Goal: Task Accomplishment & Management: Complete application form

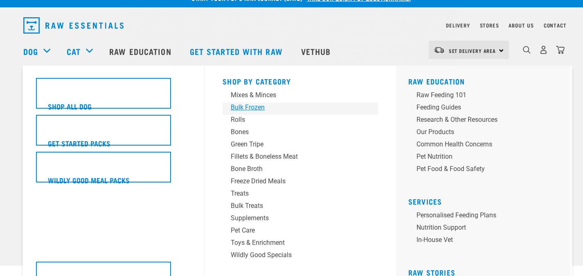
scroll to position [15, 0]
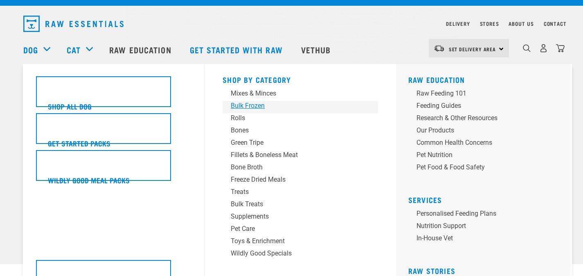
click at [269, 104] on div "Bulk Frozen" at bounding box center [295, 106] width 128 height 10
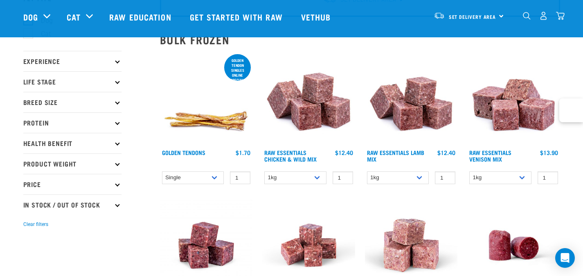
scroll to position [69, 0]
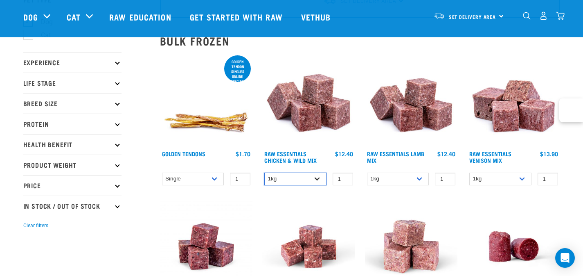
click at [318, 177] on select "1kg 3kg Bulk (10kg)" at bounding box center [295, 178] width 62 height 13
select select "14881"
click at [264, 172] on select "1kg 3kg Bulk (10kg)" at bounding box center [295, 178] width 62 height 13
click at [307, 124] on img at bounding box center [308, 100] width 93 height 93
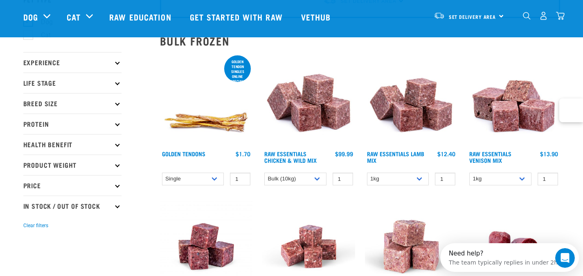
scroll to position [0, 0]
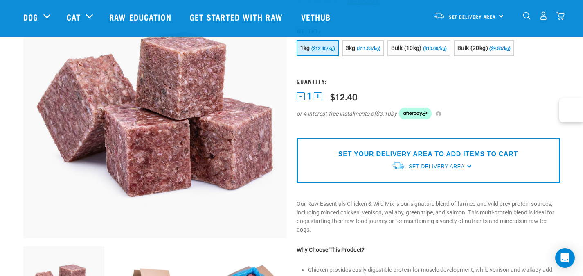
scroll to position [87, 0]
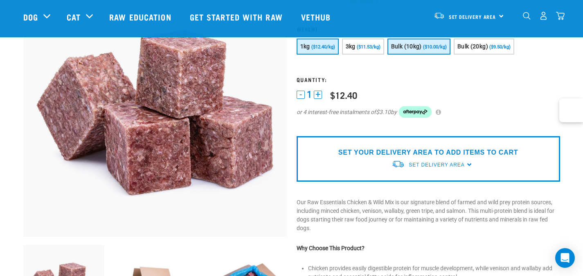
click at [416, 45] on span "Bulk (10kg)" at bounding box center [406, 46] width 31 height 7
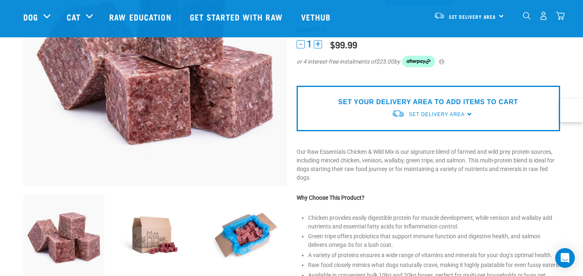
scroll to position [140, 0]
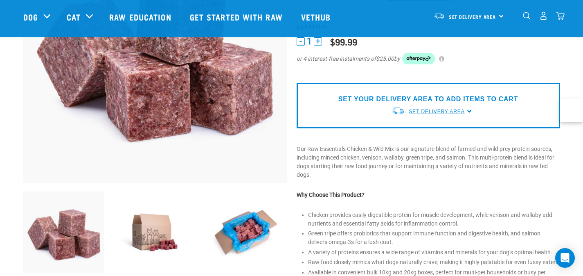
click at [434, 114] on span "Set Delivery Area" at bounding box center [437, 111] width 56 height 6
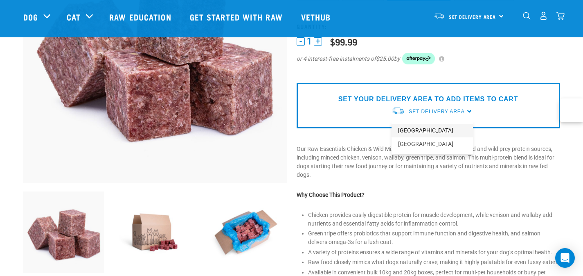
click at [425, 128] on link "[GEOGRAPHIC_DATA]" at bounding box center [432, 131] width 81 height 14
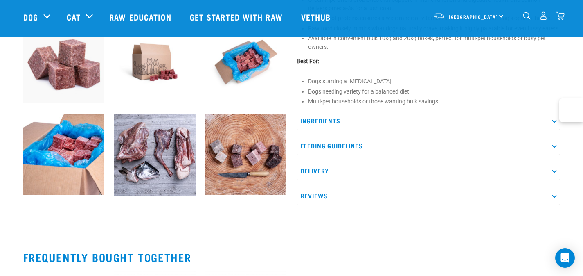
scroll to position [311, 0]
click at [400, 148] on p "Feeding Guidelines" at bounding box center [429, 145] width 264 height 18
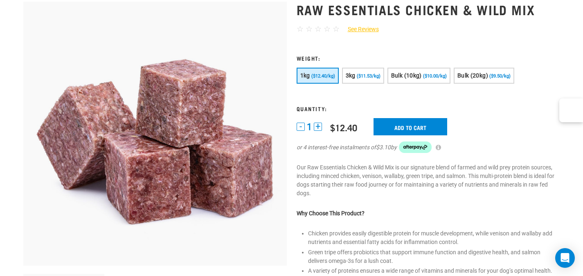
scroll to position [0, 0]
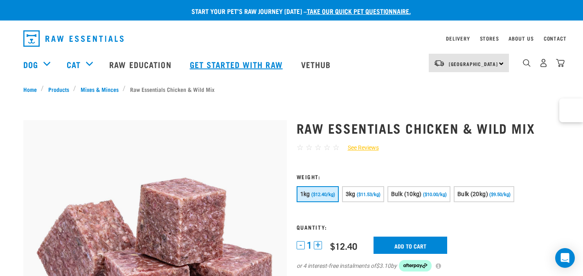
click at [234, 67] on link "Get started with Raw" at bounding box center [237, 64] width 111 height 33
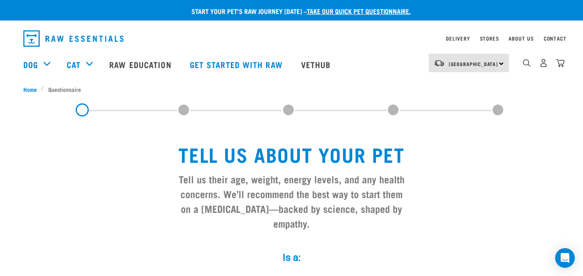
click at [341, 12] on link "take our quick pet questionnaire." at bounding box center [359, 11] width 104 height 4
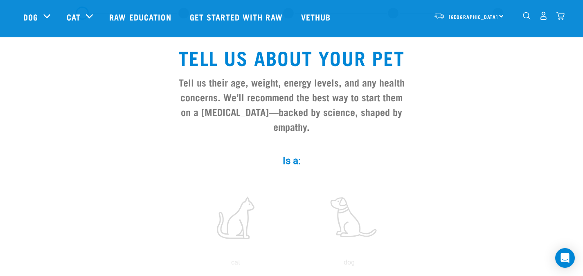
scroll to position [92, 0]
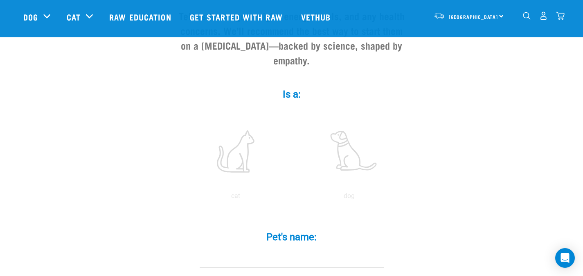
scroll to position [103, 0]
click at [355, 151] on label at bounding box center [349, 151] width 111 height 70
click at [293, 197] on input "radio" at bounding box center [293, 197] width 0 height 0
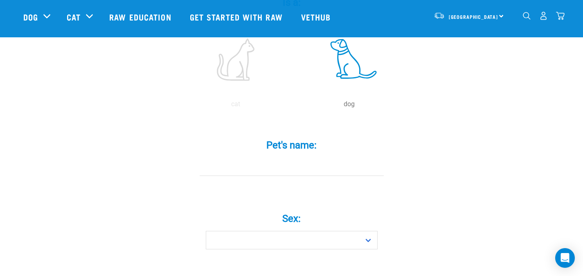
click at [295, 157] on input "Pet's name: *" at bounding box center [292, 166] width 184 height 18
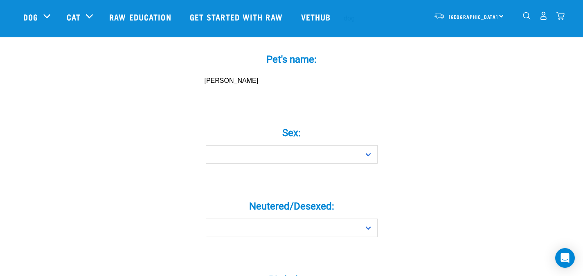
scroll to position [292, 0]
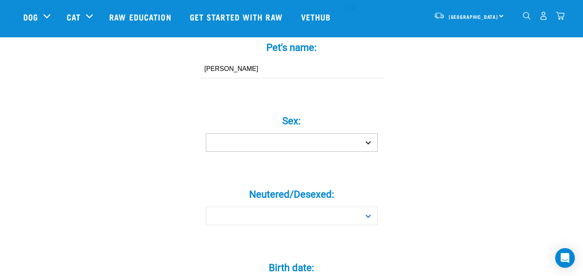
type input "Archie"
click at [320, 133] on select "Boy Girl" at bounding box center [292, 142] width 172 height 18
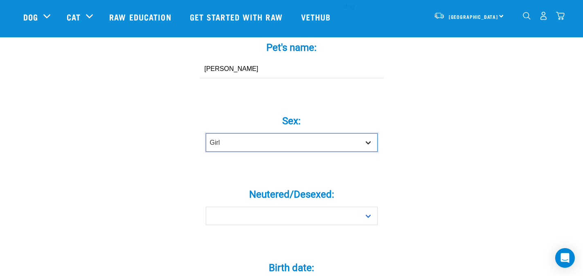
click at [206, 133] on select "Boy Girl" at bounding box center [292, 142] width 172 height 18
click at [287, 133] on select "Boy Girl" at bounding box center [292, 142] width 172 height 18
select select "boy"
click at [206, 133] on select "Boy Girl" at bounding box center [292, 142] width 172 height 18
click at [275, 187] on label "Neutered/Desexed: *" at bounding box center [292, 194] width 246 height 15
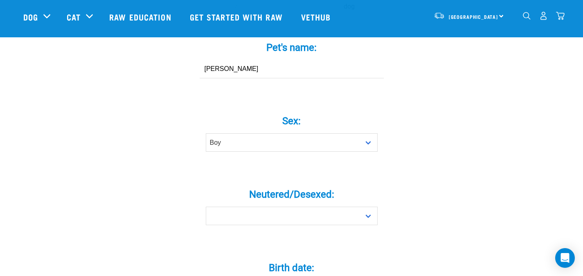
click at [275, 206] on select "Yes No" at bounding box center [292, 215] width 172 height 18
click at [273, 206] on select "Yes No" at bounding box center [292, 215] width 172 height 18
select select "yes"
click at [206, 206] on select "Yes No" at bounding box center [292, 215] width 172 height 18
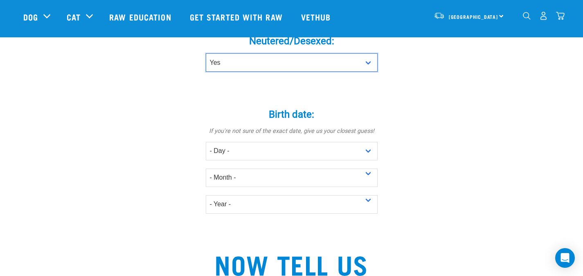
scroll to position [448, 0]
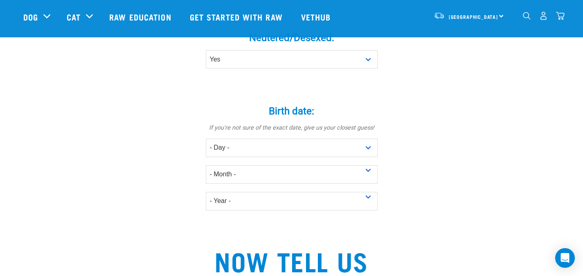
click at [254, 195] on div "Birth date: * If you're not sure of the exact date, give us your closest guess!…" at bounding box center [292, 154] width 246 height 135
click at [246, 192] on select "- Year - 2025 2024 2023 2022 2021 2020 2019 2018 2017 2016 2015 2014 2013 2012" at bounding box center [292, 201] width 172 height 18
select select "2020"
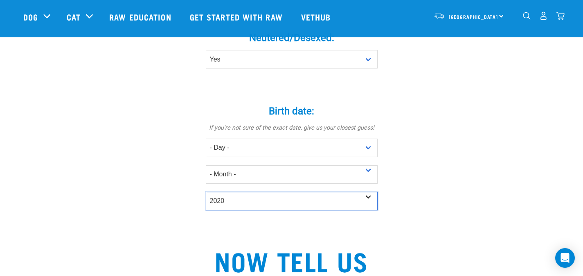
click at [206, 192] on select "- Year - 2025 2024 2023 2022 2021 2020 2019 2018 2017 2016 2015 2014 2013 2012" at bounding box center [292, 201] width 172 height 18
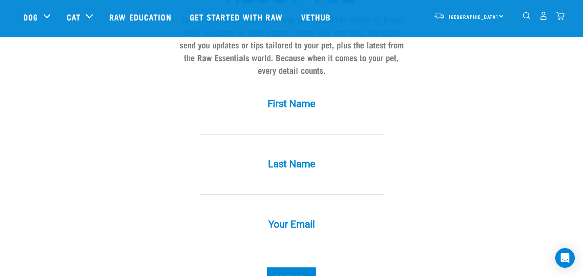
scroll to position [747, 0]
click at [303, 99] on div "First Name *" at bounding box center [292, 110] width 246 height 48
click at [299, 115] on input "First Name *" at bounding box center [292, 124] width 184 height 18
click at [286, 115] on input "Garyq" at bounding box center [292, 124] width 184 height 18
type input "Gary"
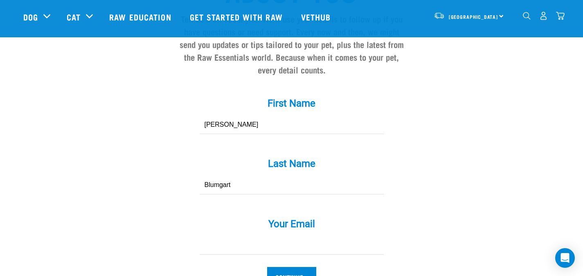
type input "Blumgart"
drag, startPoint x: 263, startPoint y: 234, endPoint x: 431, endPoint y: 231, distance: 167.5
type input "gary.g2consulting@yahoo.com"
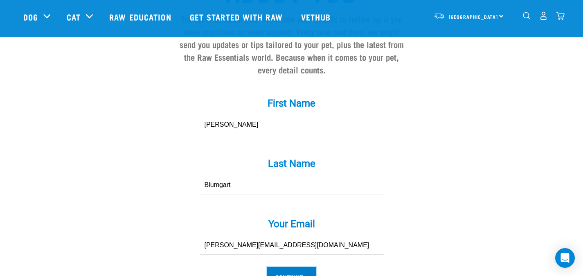
click at [299, 267] on input "Continue..." at bounding box center [291, 277] width 49 height 20
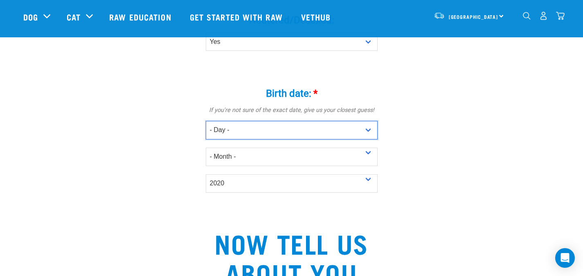
scroll to position [465, 0]
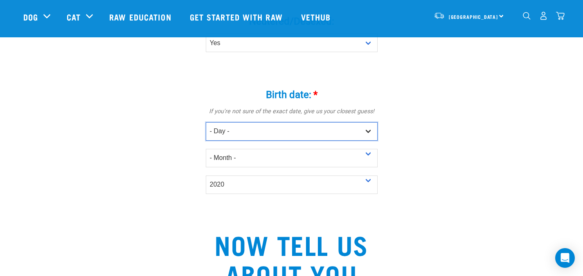
click at [316, 122] on select "- Day - 1 2 3 4 5 6 7 8 9 10 11 12 13 14 15 16 17 18 19 20 21 22 23 24 25 26 27" at bounding box center [292, 131] width 172 height 18
select select "1"
click at [206, 122] on select "- Day - 1 2 3 4 5 6 7 8 9 10 11 12 13 14 15 16 17 18 19 20 21 22 23 24 25 26 27" at bounding box center [292, 131] width 172 height 18
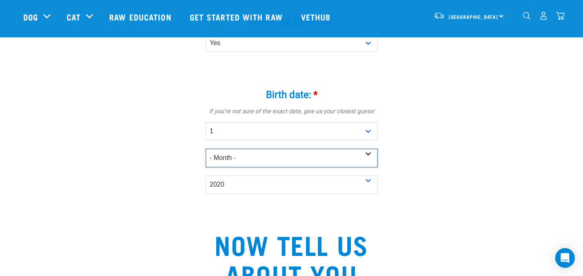
click at [293, 149] on select "- Month - January February March April May June July August September October N…" at bounding box center [292, 158] width 172 height 18
select select "January"
click at [206, 149] on select "- Month - January February March April May June July August September October N…" at bounding box center [292, 158] width 172 height 18
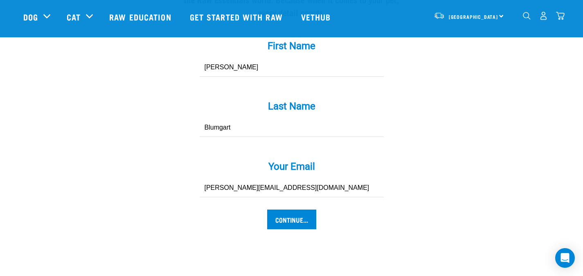
scroll to position [809, 0]
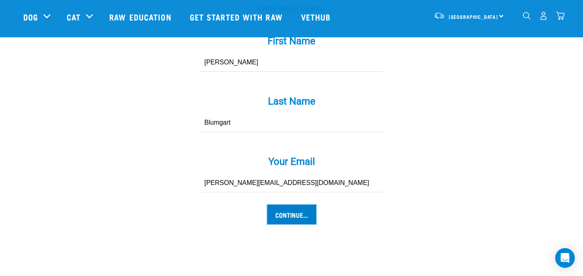
click at [284, 204] on input "Continue..." at bounding box center [291, 214] width 49 height 20
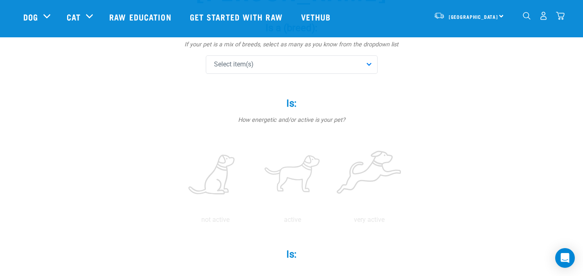
scroll to position [118, 0]
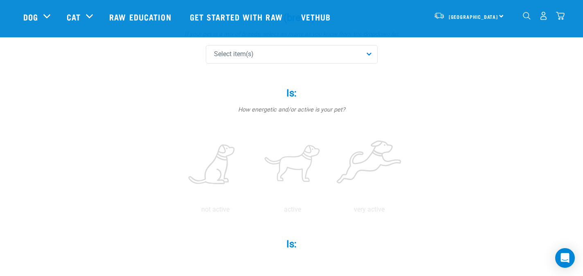
click at [323, 56] on div "Select item(s)" at bounding box center [292, 54] width 172 height 18
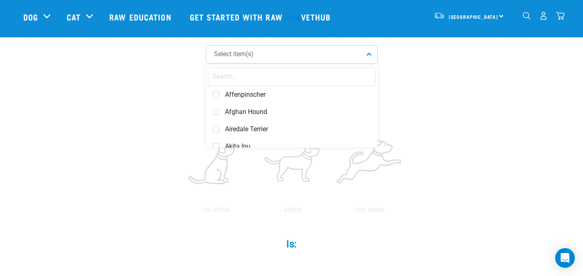
click at [264, 75] on input "text" at bounding box center [292, 77] width 168 height 18
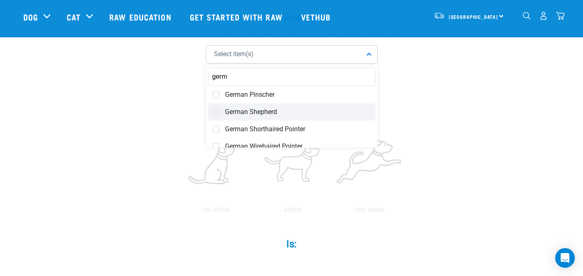
type input "germ"
click at [294, 113] on span "German Shepherd" at bounding box center [298, 112] width 146 height 8
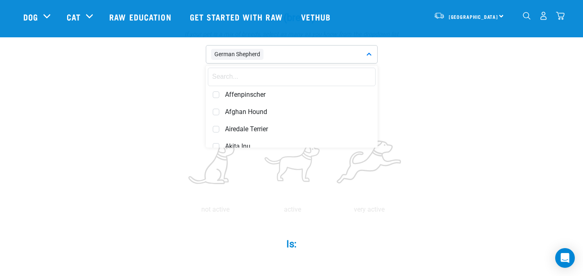
click at [282, 76] on input "text" at bounding box center [292, 77] width 168 height 18
type input "border"
click at [236, 95] on span "Border Collie" at bounding box center [298, 94] width 146 height 8
click at [389, 189] on label at bounding box center [370, 165] width 74 height 70
click at [331, 211] on input "radio" at bounding box center [331, 211] width 0 height 0
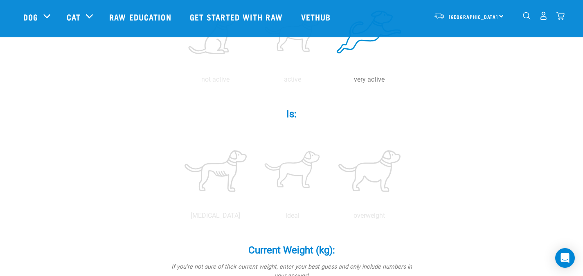
scroll to position [248, 0]
click at [299, 190] on label at bounding box center [293, 171] width 74 height 70
click at [254, 217] on input "radio" at bounding box center [254, 217] width 0 height 0
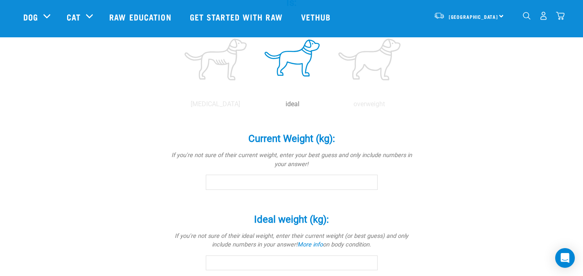
scroll to position [360, 0]
click at [299, 185] on input "Current Weight (kg): *" at bounding box center [292, 181] width 172 height 15
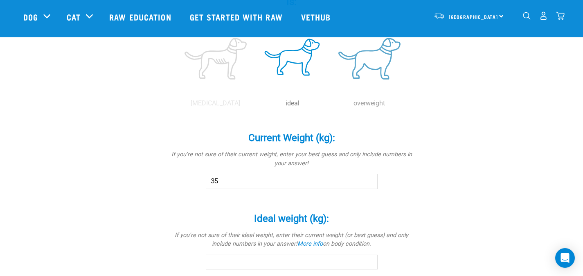
type input "35"
click at [377, 91] on label at bounding box center [370, 59] width 74 height 70
click at [331, 105] on input "radio" at bounding box center [331, 105] width 0 height 0
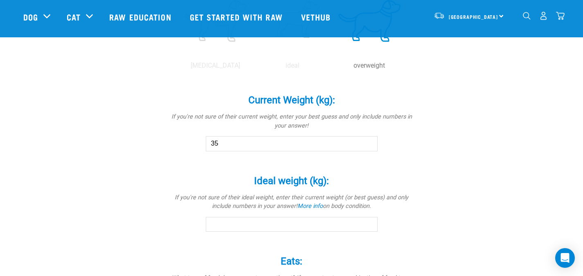
scroll to position [403, 0]
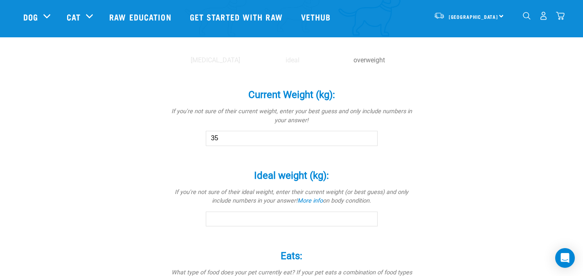
click at [314, 213] on input "Ideal weight (kg): *" at bounding box center [292, 218] width 172 height 15
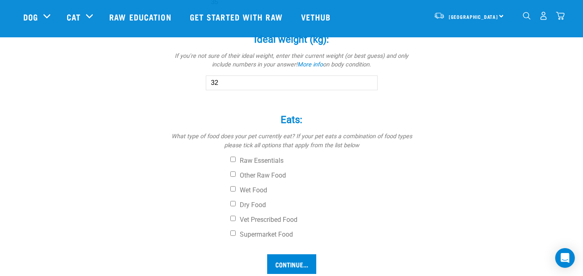
scroll to position [557, 0]
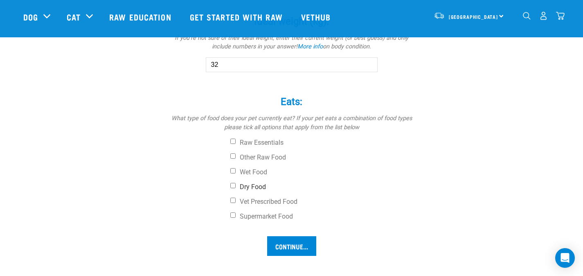
type input "32"
click at [263, 183] on label "Dry Food" at bounding box center [322, 187] width 184 height 8
click at [236, 183] on input "Dry Food" at bounding box center [232, 185] width 5 height 5
checkbox input "true"
click at [306, 253] on input "Continue..." at bounding box center [291, 246] width 49 height 20
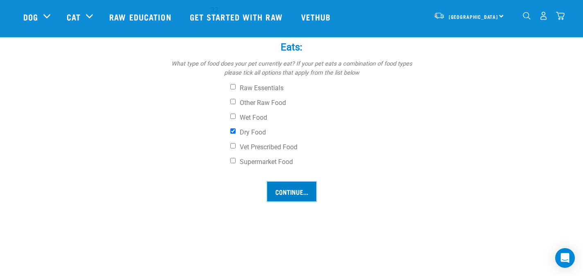
scroll to position [616, 0]
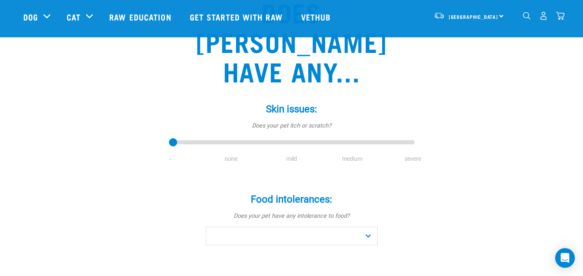
scroll to position [95, 0]
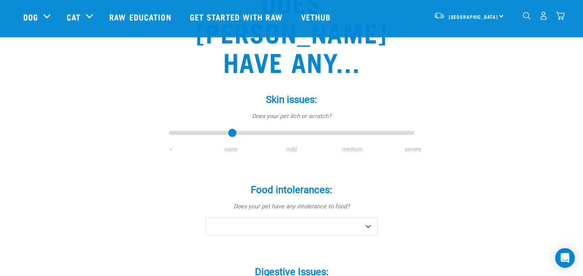
type input "1"
click at [235, 127] on input "range" at bounding box center [292, 132] width 246 height 11
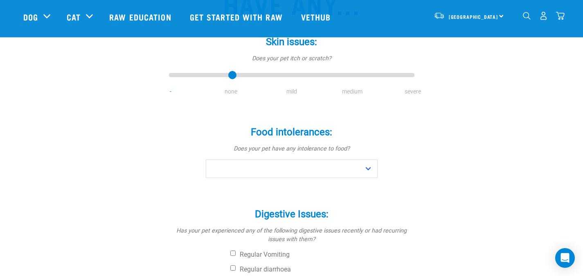
scroll to position [153, 0]
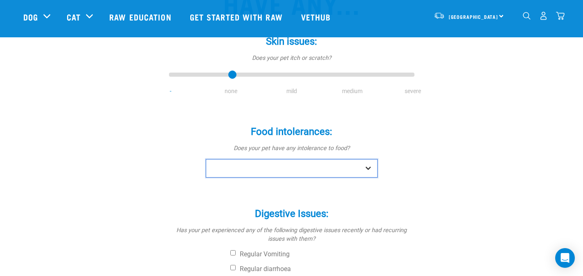
click at [309, 159] on select "No Yes" at bounding box center [292, 168] width 172 height 18
select select "no"
click at [206, 159] on select "No Yes" at bounding box center [292, 168] width 172 height 18
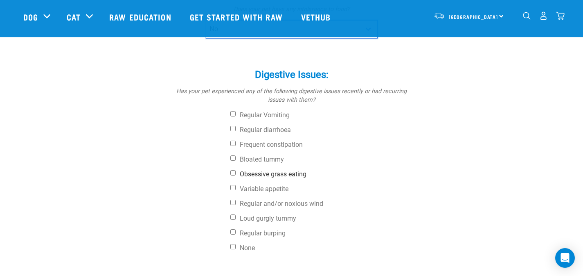
scroll to position [296, 0]
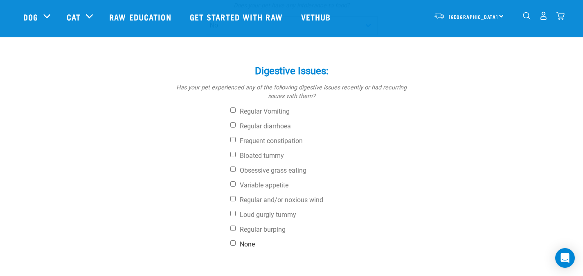
click at [248, 240] on label "None" at bounding box center [322, 244] width 184 height 8
click at [236, 240] on input "None" at bounding box center [232, 242] width 5 height 5
checkbox input "true"
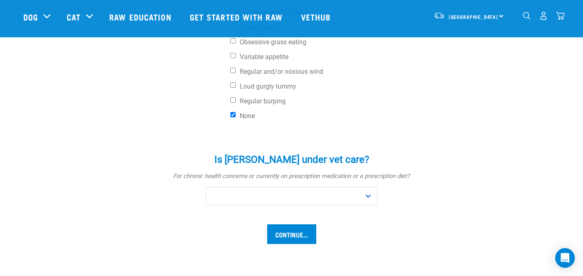
scroll to position [425, 0]
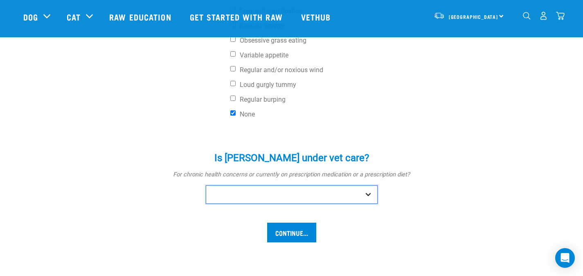
click at [337, 185] on select "No Yes" at bounding box center [292, 194] width 172 height 18
select select "no"
click at [206, 185] on select "No Yes" at bounding box center [292, 194] width 172 height 18
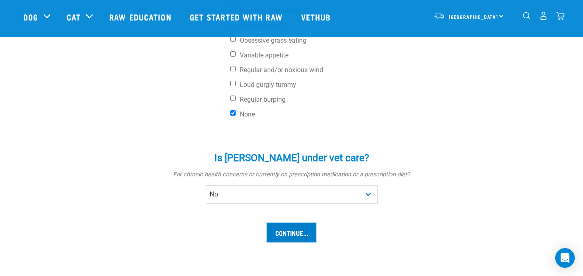
click at [303, 222] on input "Continue..." at bounding box center [291, 232] width 49 height 20
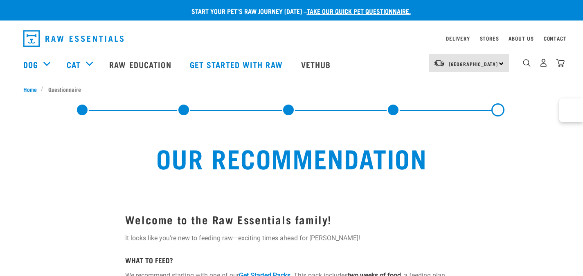
select select "19641"
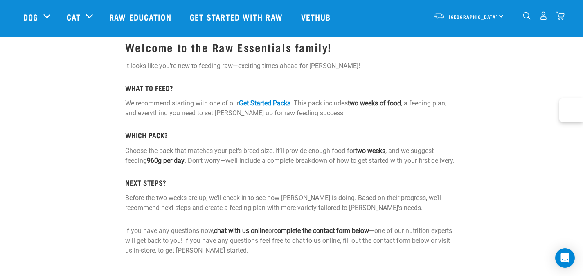
scroll to position [111, 0]
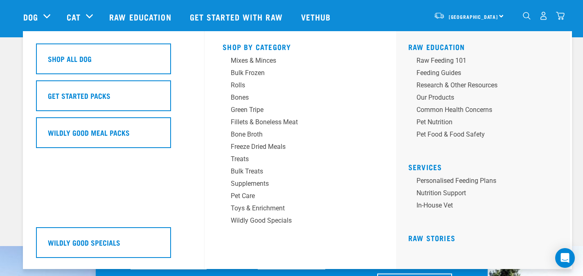
scroll to position [34, 0]
click at [272, 72] on div "Bulk Frozen" at bounding box center [295, 73] width 128 height 10
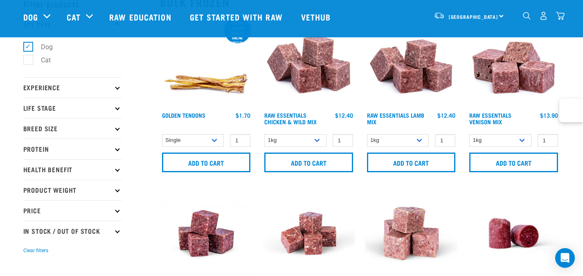
scroll to position [81, 0]
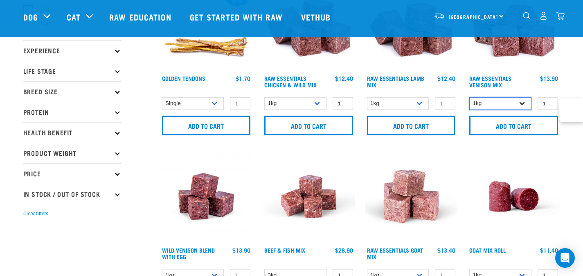
click at [515, 104] on select "1kg 3kg" at bounding box center [501, 103] width 62 height 13
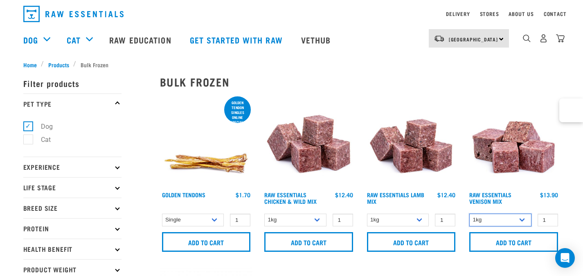
scroll to position [22, 0]
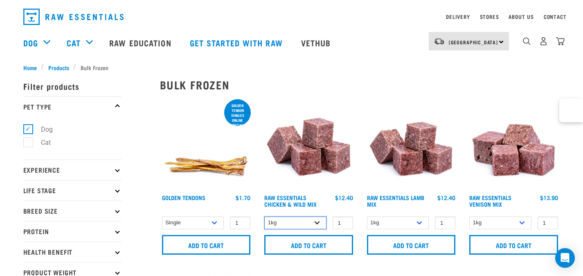
click at [315, 223] on select "1kg 3kg Bulk (10kg)" at bounding box center [295, 222] width 62 height 13
select select "731"
click at [264, 216] on select "1kg 3kg Bulk (10kg)" at bounding box center [295, 222] width 62 height 13
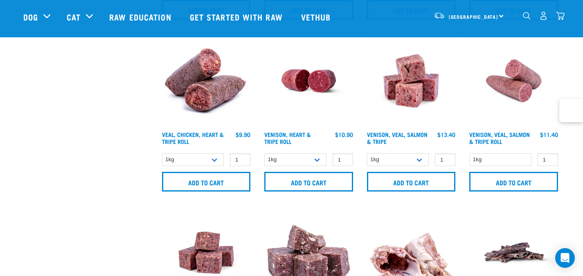
scroll to position [540, 0]
